Goal: Check status: Check status

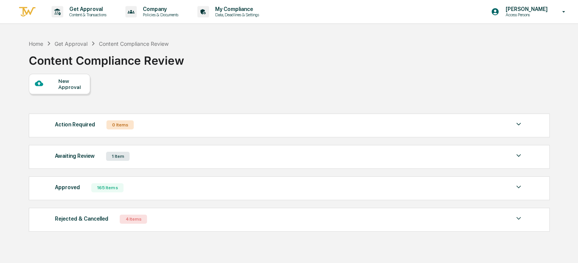
click at [79, 150] on div "Awaiting Review 1 Item File Name Review Id Created Date Requested By Compliance…" at bounding box center [289, 157] width 521 height 24
click at [78, 159] on div "Awaiting Review" at bounding box center [75, 156] width 40 height 10
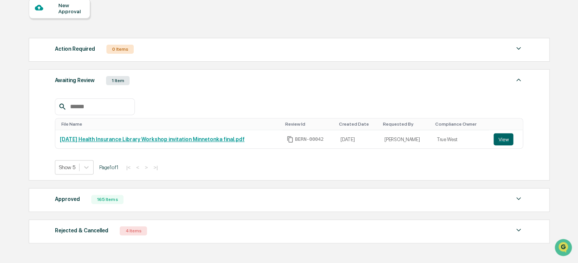
click at [375, 245] on div "Action Required 0 Items No data to display Show 5 Page 1 of 0 |< < > >| Awaitin…" at bounding box center [289, 140] width 520 height 213
